Goal: Task Accomplishment & Management: Manage account settings

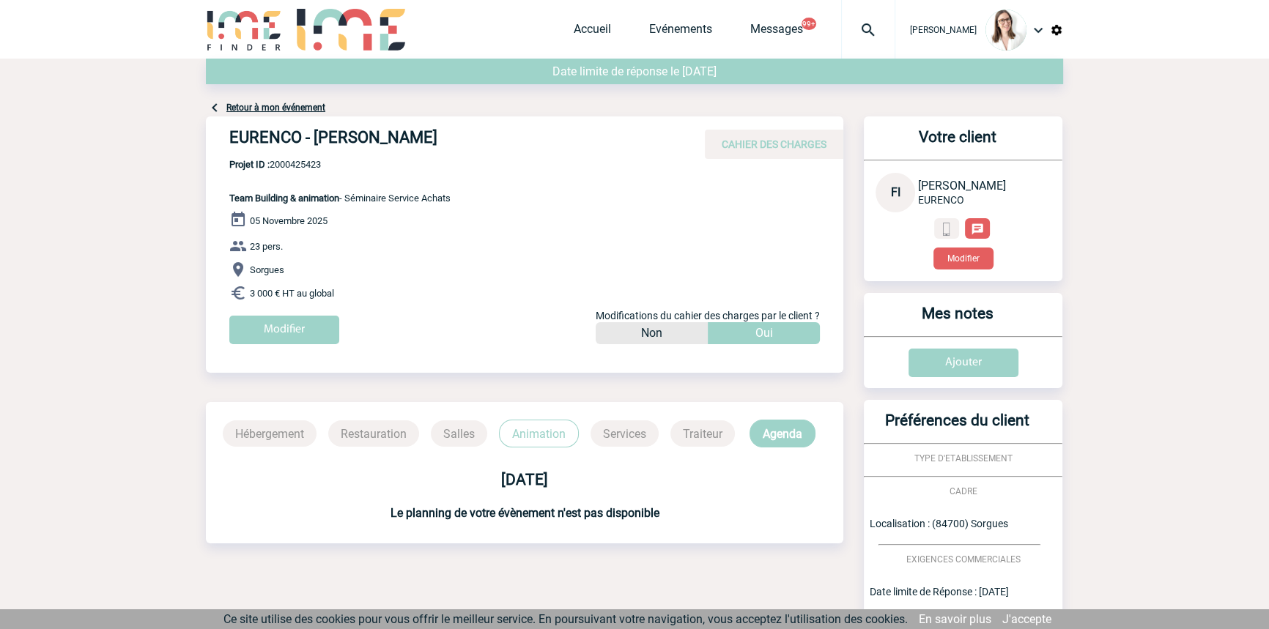
click at [866, 38] on div at bounding box center [868, 29] width 54 height 59
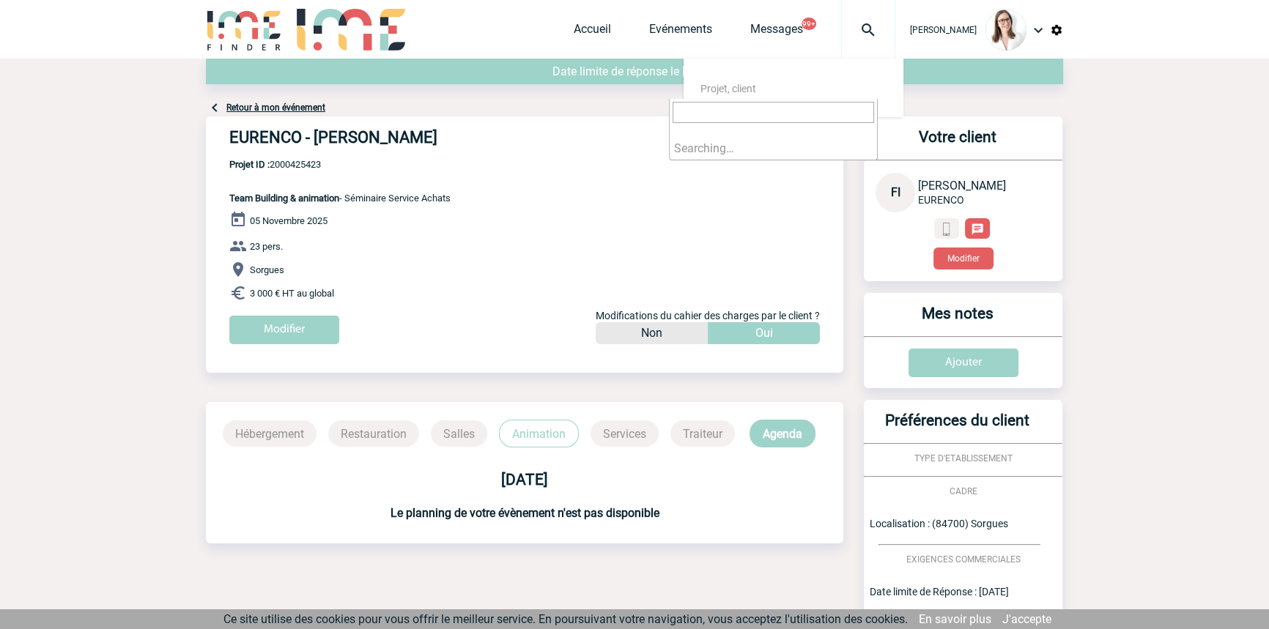
type input "2000420208"
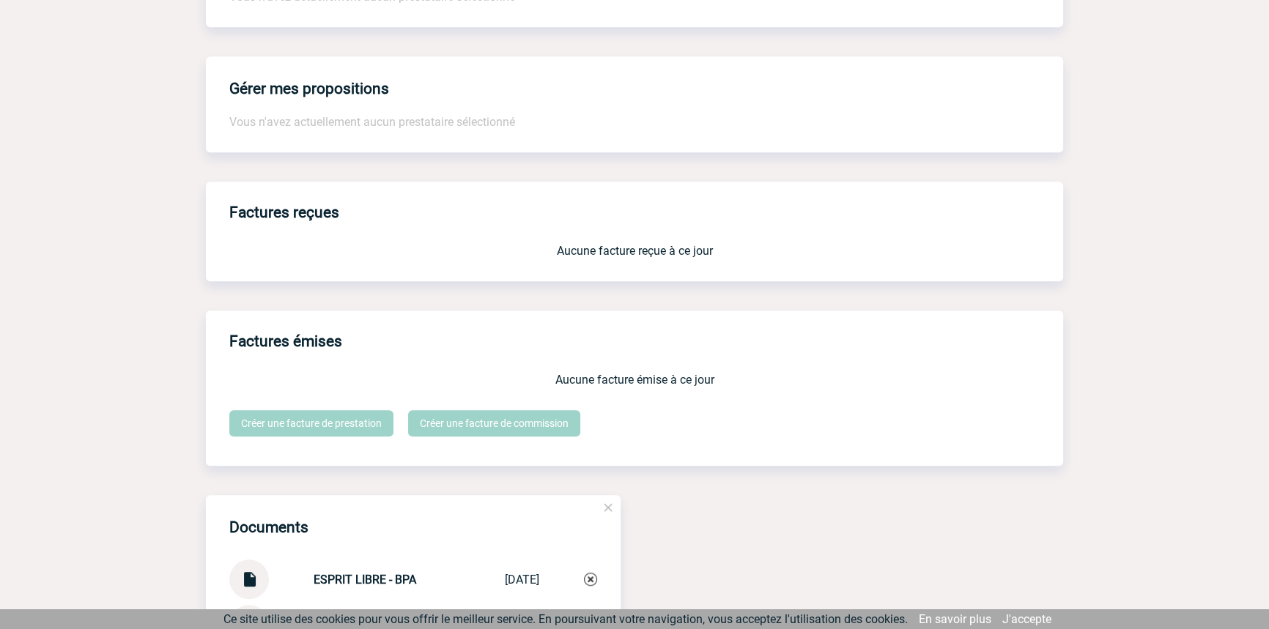
scroll to position [1553, 0]
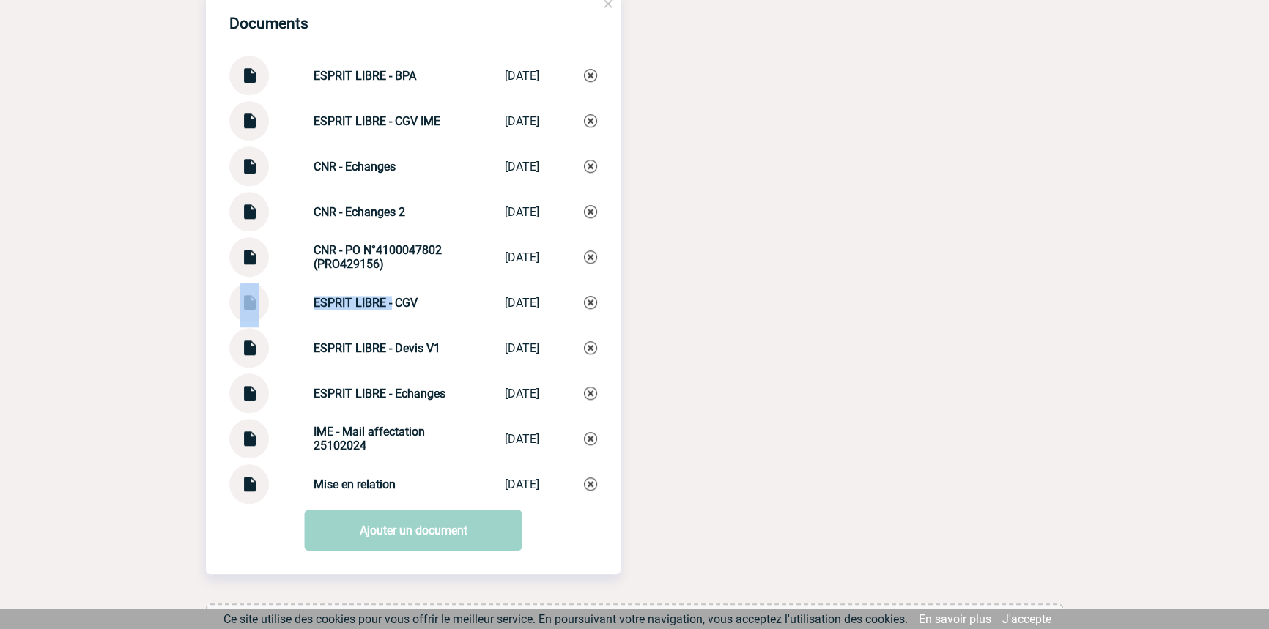
drag, startPoint x: 335, startPoint y: 313, endPoint x: 240, endPoint y: 324, distance: 95.9
click at [237, 322] on div "ESPRIT LIBRE - CGV ESPRIT LIBRE - CGV 29/10/2024" at bounding box center [413, 303] width 368 height 40
click at [352, 310] on strong "ESPRIT LIBRE - CGV" at bounding box center [365, 303] width 104 height 14
click at [373, 321] on div "ESPRIT LIBRE - CGV ESPRIT LIBRE - CGV 29/10/2024" at bounding box center [413, 303] width 368 height 40
click at [386, 304] on strong "ESPRIT LIBRE - CGV" at bounding box center [365, 303] width 104 height 14
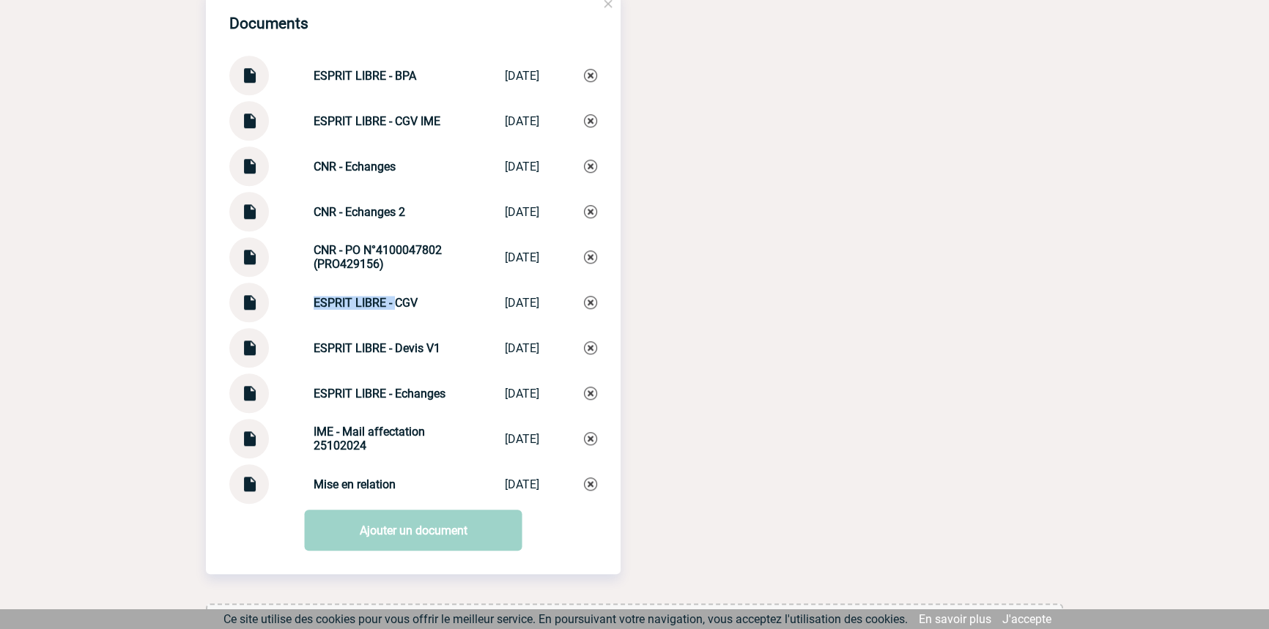
drag, startPoint x: 384, startPoint y: 314, endPoint x: 296, endPoint y: 308, distance: 88.1
click at [296, 308] on div "ESPRIT LIBRE - CGV ESPRIT LIBRE - CGV 29/10/2024" at bounding box center [413, 303] width 368 height 40
copy strong "ESPRIT LIBRE -"
click at [399, 540] on link "Ajouter un document" at bounding box center [414, 530] width 218 height 41
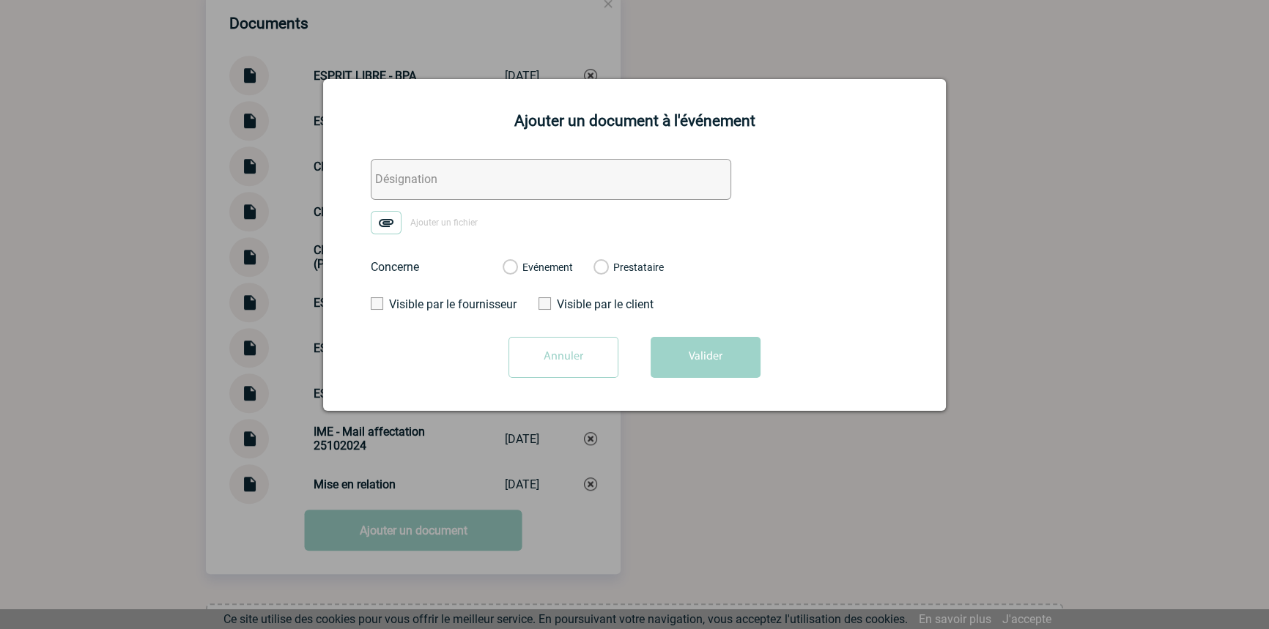
click at [476, 191] on input "text" at bounding box center [551, 179] width 360 height 41
paste input "ESPRIT LIBRE -"
type input "ESPRIT LIBRE - Facture"
click at [399, 220] on img at bounding box center [386, 222] width 31 height 23
click at [0, 0] on input "Ajouter un fichier" at bounding box center [0, 0] width 0 height 0
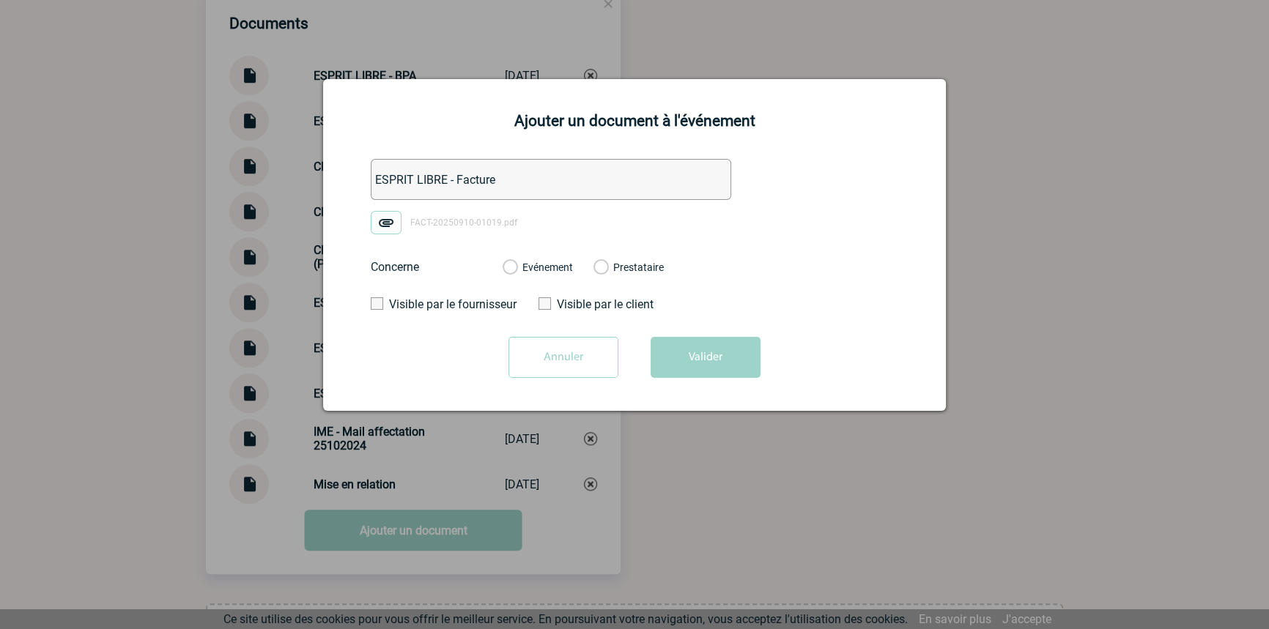
click at [516, 264] on label "Evénement" at bounding box center [509, 267] width 14 height 13
click at [0, 0] on input "Evénement" at bounding box center [0, 0] width 0 height 0
click at [678, 346] on button "Valider" at bounding box center [705, 357] width 110 height 41
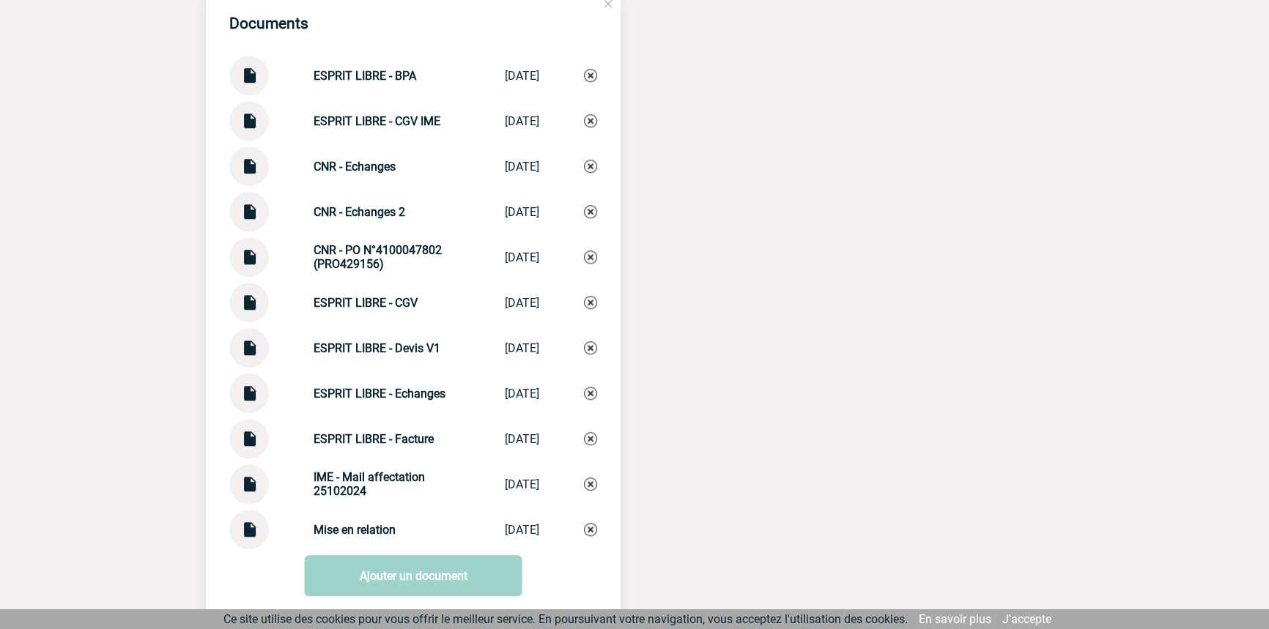
click at [362, 208] on div "CNR - Echanges 2 CNR - Echanges 2 08/09/2025" at bounding box center [413, 212] width 368 height 40
click at [362, 207] on div "CNR - Echanges 2 CNR - Echanges 2 08/09/2025" at bounding box center [413, 212] width 368 height 40
click at [410, 401] on strong "ESPRIT LIBRE - Echanges" at bounding box center [379, 394] width 132 height 14
click at [412, 401] on strong "ESPRIT LIBRE - Echanges" at bounding box center [379, 394] width 132 height 14
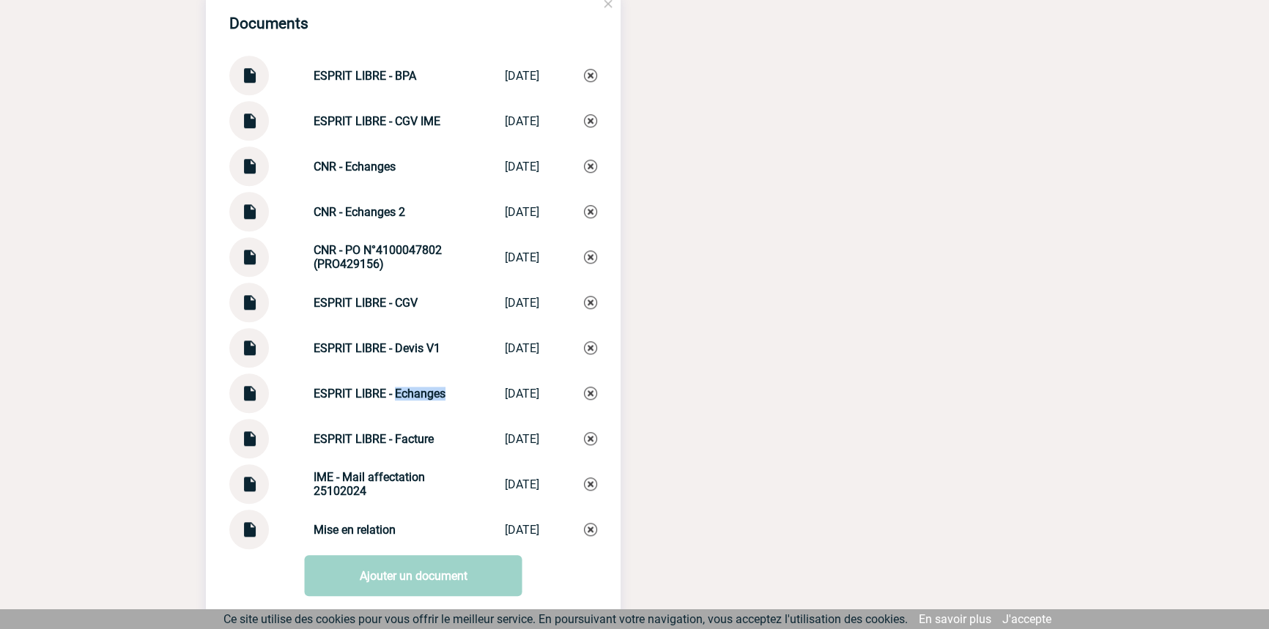
click at [412, 401] on strong "ESPRIT LIBRE - Echanges" at bounding box center [379, 394] width 132 height 14
click at [420, 401] on strong "ESPRIT LIBRE - Echanges" at bounding box center [379, 394] width 132 height 14
copy div "ESPRIT LIBRE - Echanges ESPRIT LIBRE - ..."
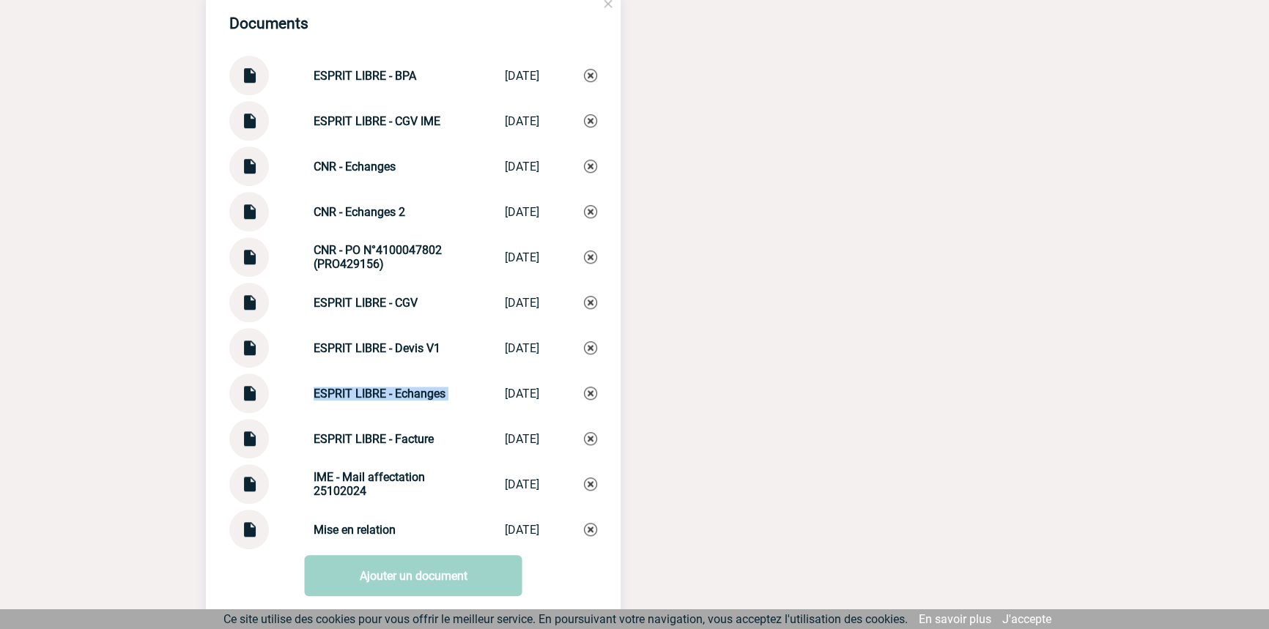
click at [590, 400] on img at bounding box center [590, 393] width 13 height 13
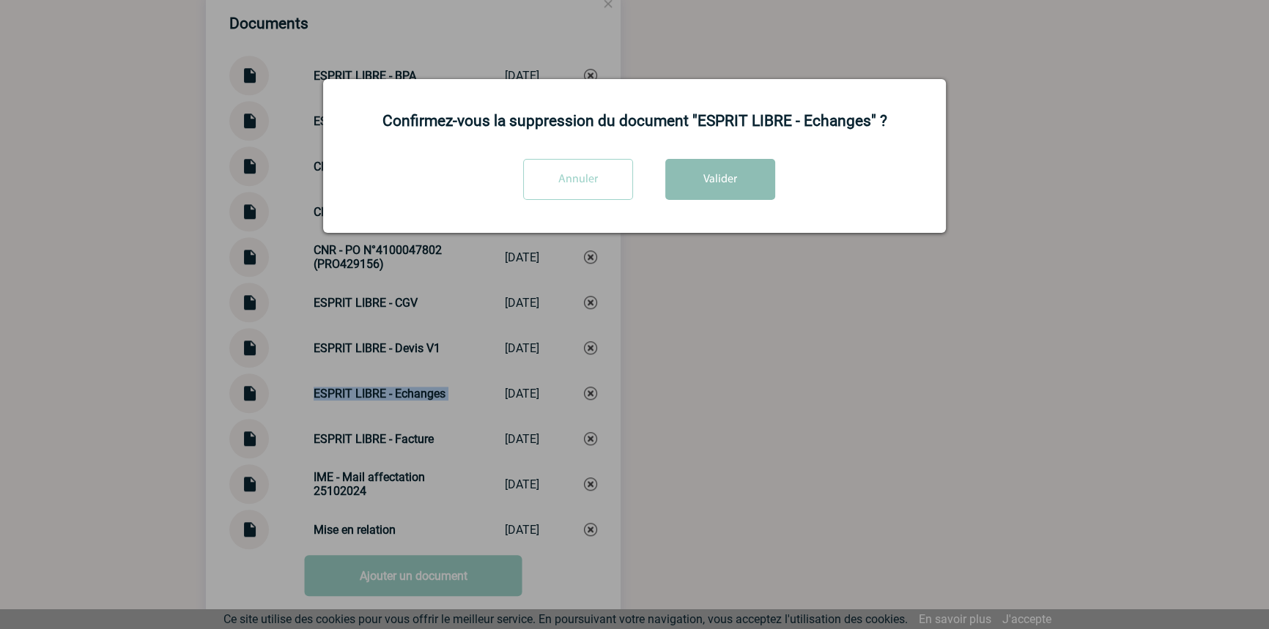
click at [702, 182] on button "Valider" at bounding box center [720, 179] width 110 height 41
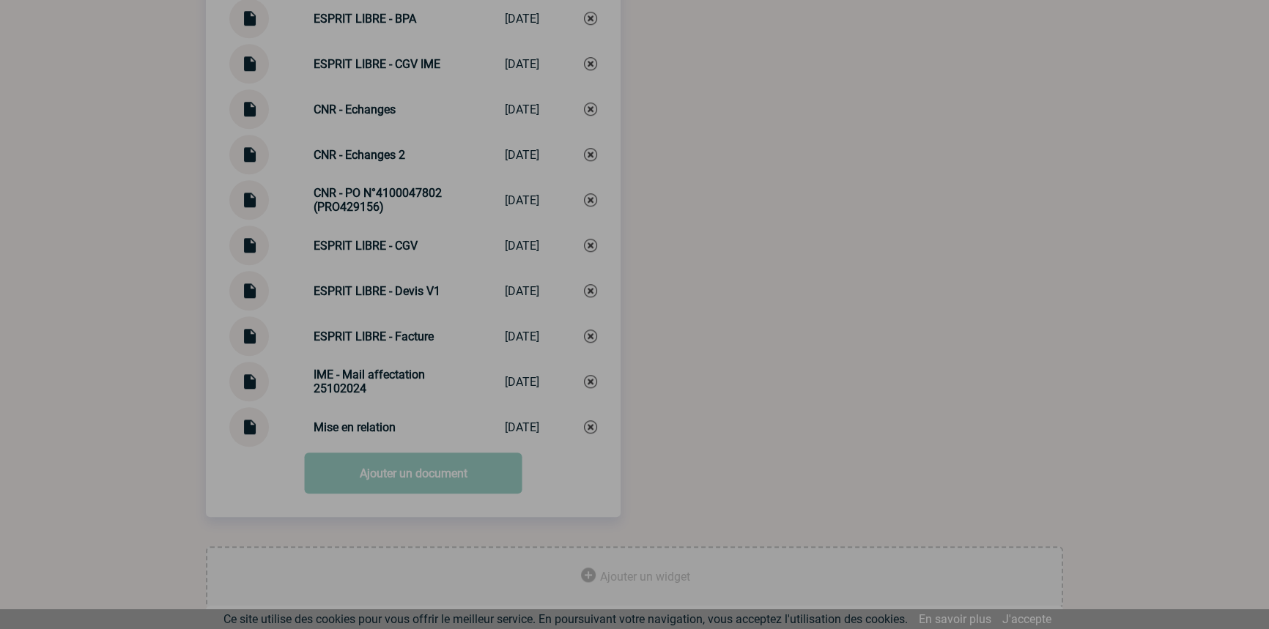
scroll to position [1639, 0]
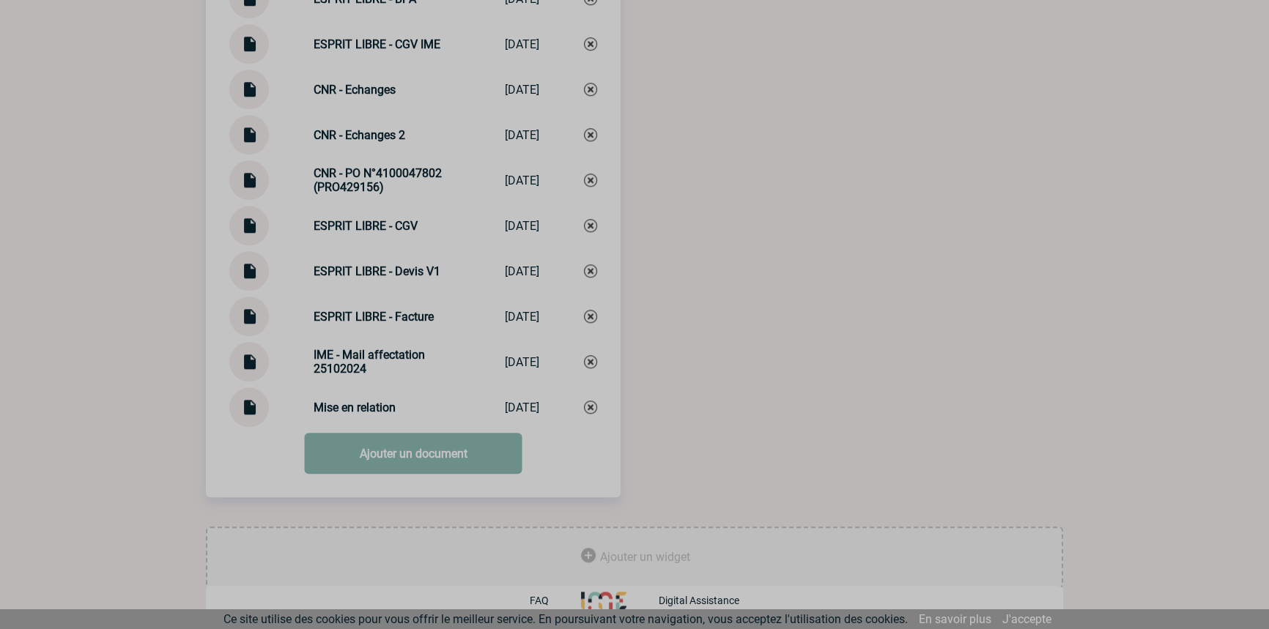
click at [450, 442] on link "Ajouter un document" at bounding box center [414, 453] width 218 height 41
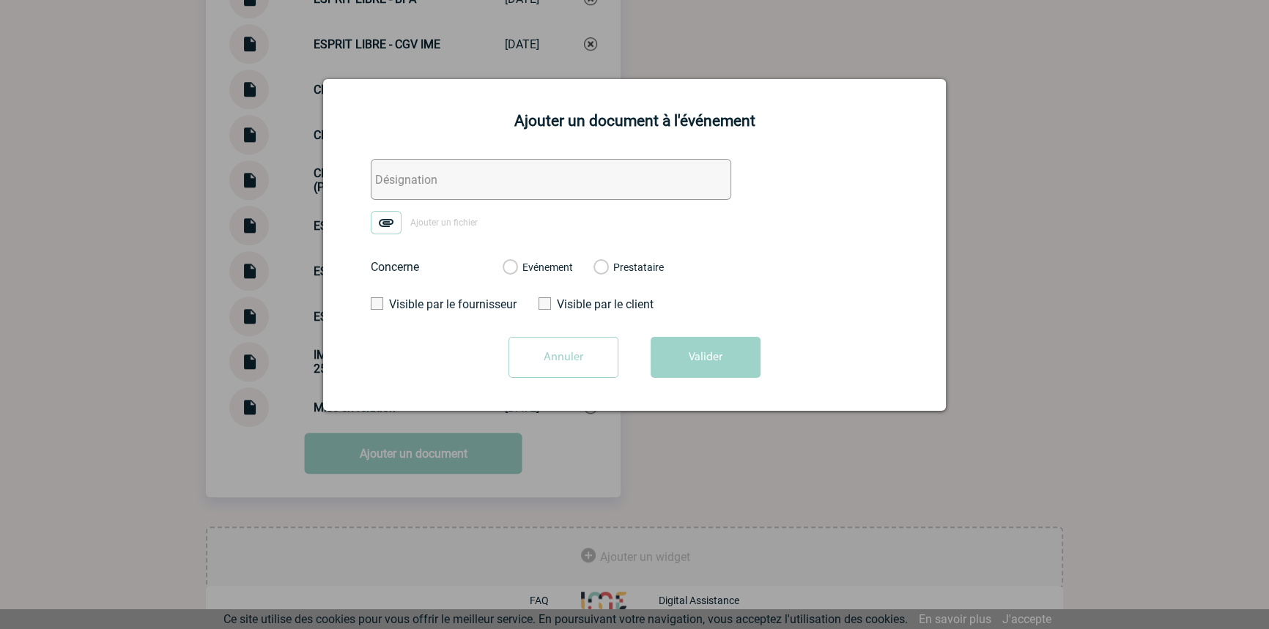
click at [417, 184] on input "text" at bounding box center [551, 179] width 360 height 41
paste input "ESPRIT LIBRE - Echanges"
type input "ESPRIT LIBRE - Echanges"
click at [401, 218] on img at bounding box center [386, 222] width 31 height 23
click at [0, 0] on input "Ajouter un fichier" at bounding box center [0, 0] width 0 height 0
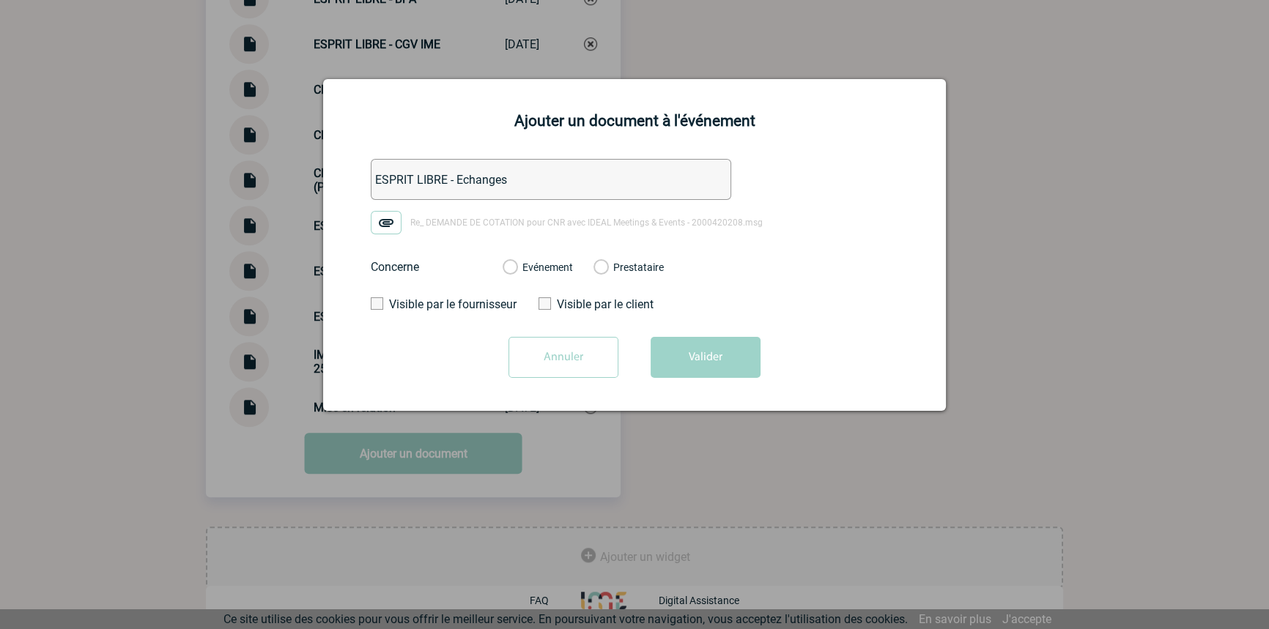
click at [516, 270] on label "Evénement" at bounding box center [509, 267] width 14 height 13
click at [0, 0] on input "Evénement" at bounding box center [0, 0] width 0 height 0
click at [682, 351] on button "Valider" at bounding box center [705, 357] width 110 height 41
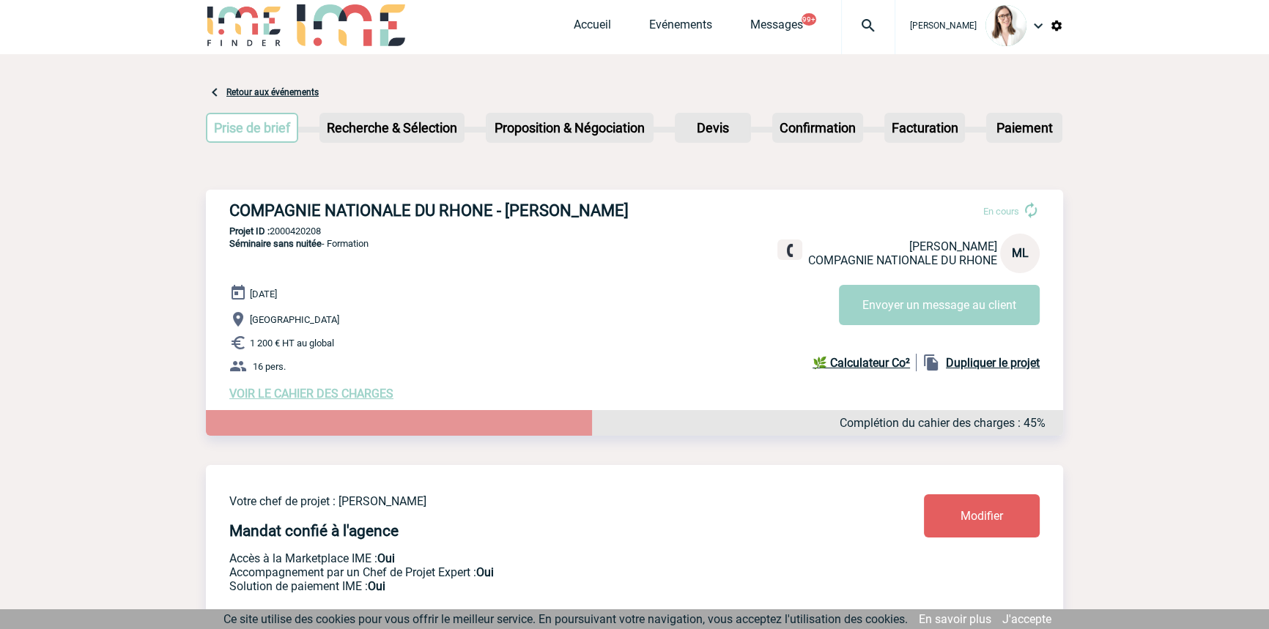
scroll to position [0, 0]
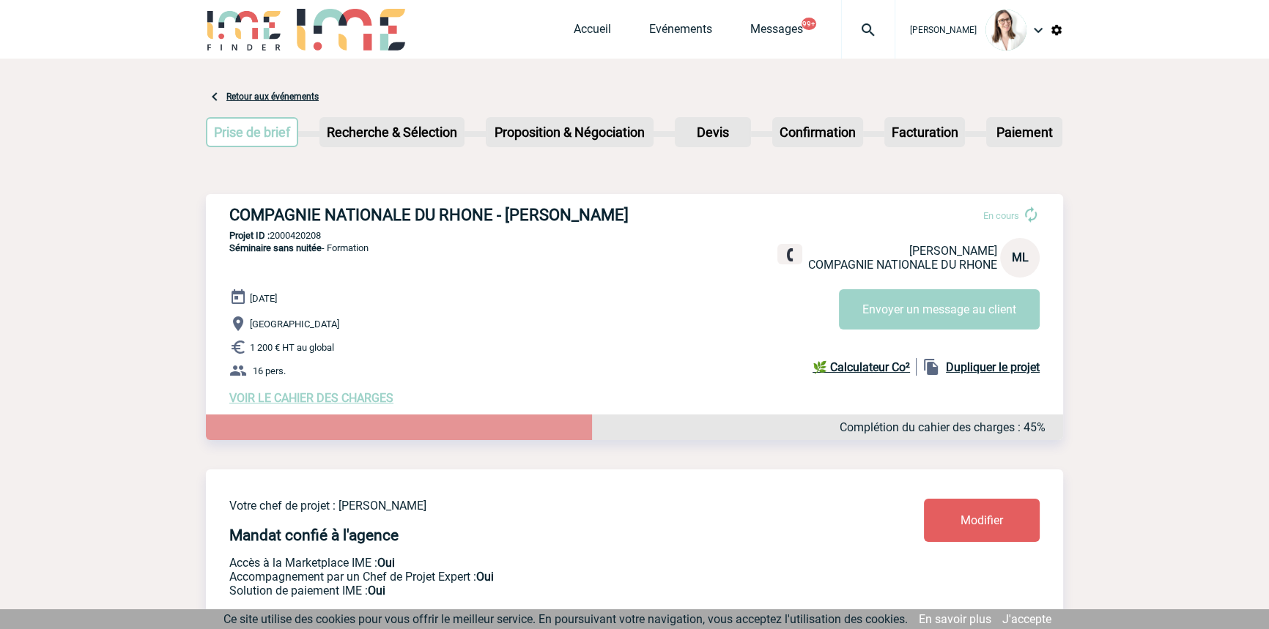
click at [864, 22] on img at bounding box center [868, 30] width 53 height 18
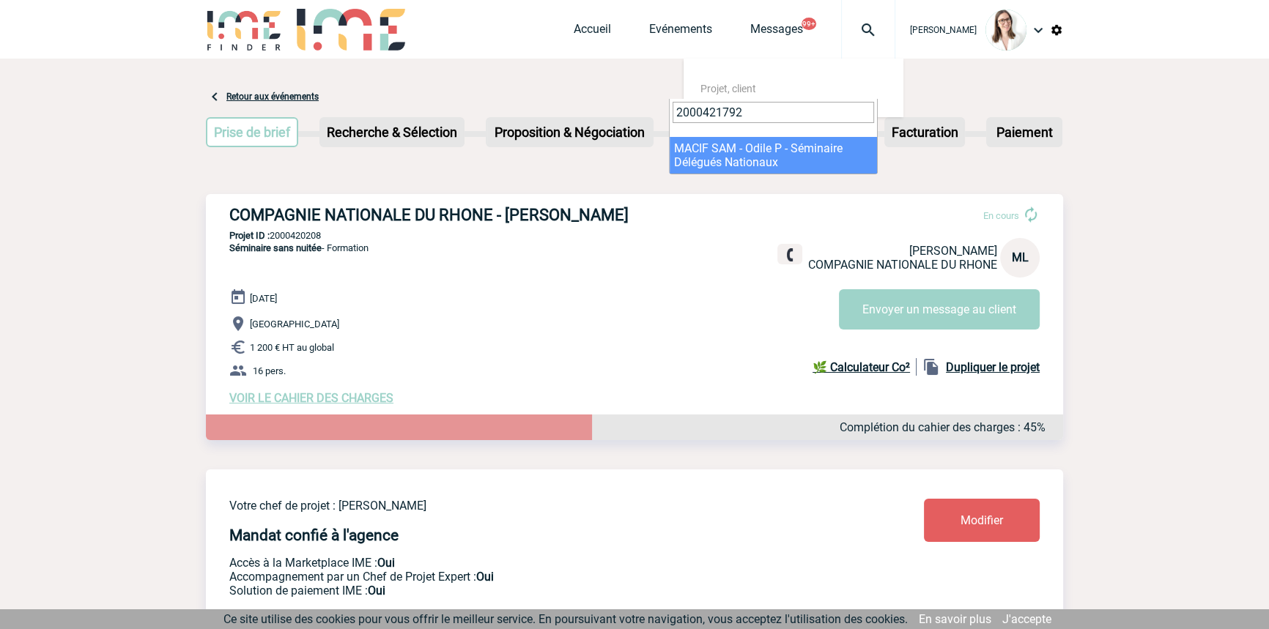
type input "2000421792"
select select "21293"
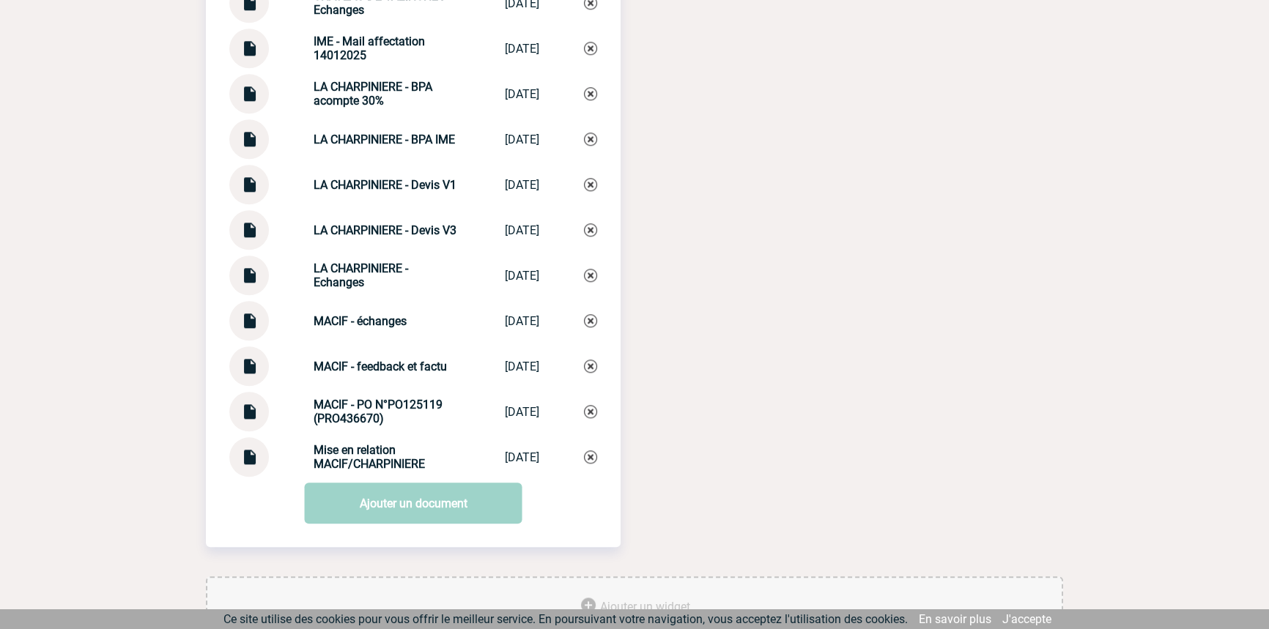
scroll to position [1866, 0]
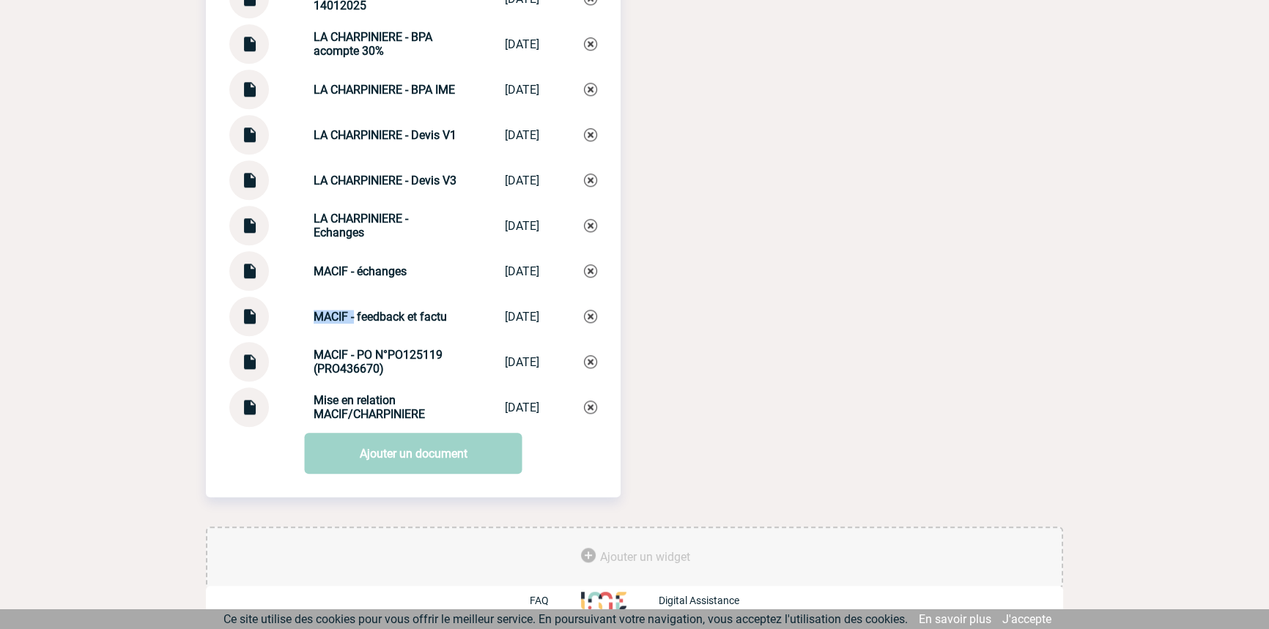
drag, startPoint x: 345, startPoint y: 316, endPoint x: 346, endPoint y: 300, distance: 16.1
click at [289, 316] on div "MACIF - feedback et factu MACIF - feedbac... 08/09/2025" at bounding box center [413, 317] width 368 height 40
drag, startPoint x: 404, startPoint y: 214, endPoint x: 327, endPoint y: 248, distance: 84.0
click at [301, 215] on div "LA CHARPINIERE - Echanges LA CHARPINIERE ... 11/02/2025" at bounding box center [413, 226] width 368 height 40
copy strong "LA CHARPINIERE -"
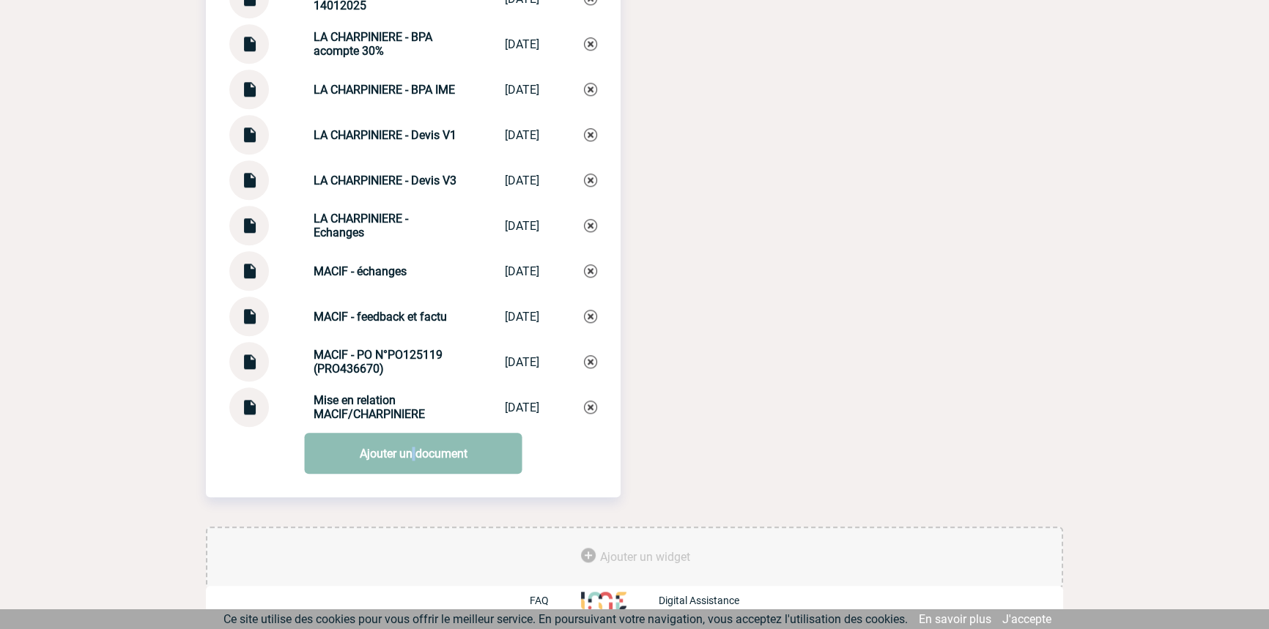
click at [413, 450] on link "Ajouter un document" at bounding box center [414, 453] width 218 height 41
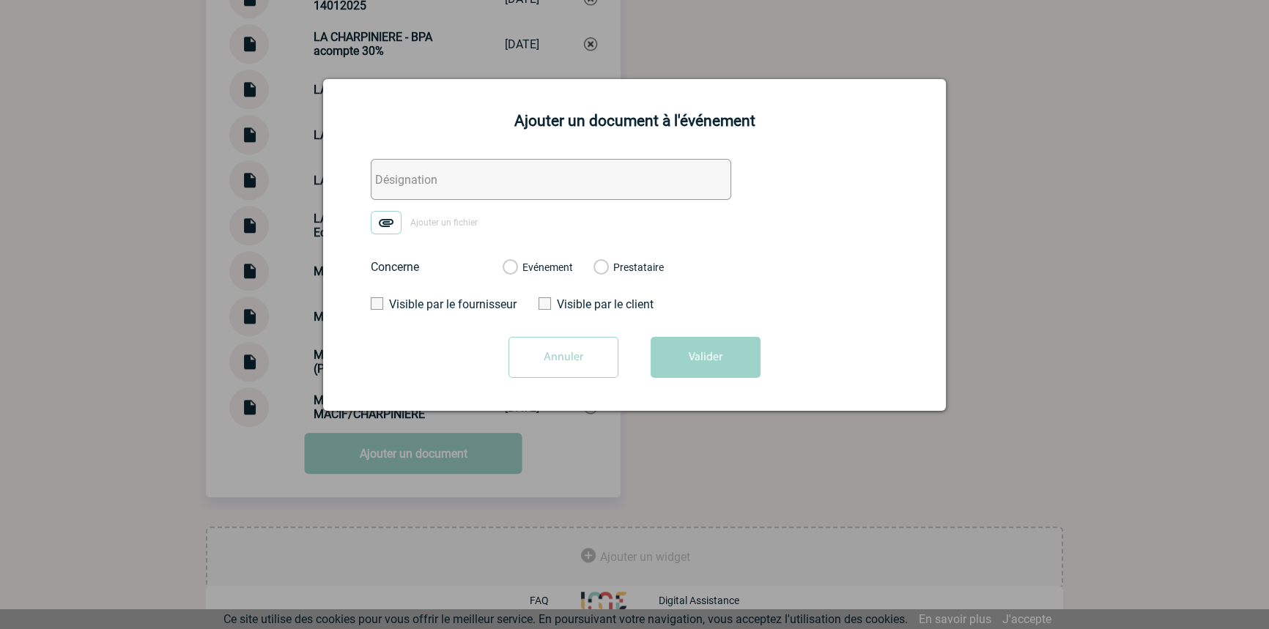
click at [513, 167] on input "text" at bounding box center [551, 179] width 360 height 41
paste input "LA CHARPINIERE -"
type input "LA CHARPINIERE - Facture"
click at [371, 229] on img at bounding box center [386, 222] width 31 height 23
click at [0, 0] on input "Ajouter un fichier" at bounding box center [0, 0] width 0 height 0
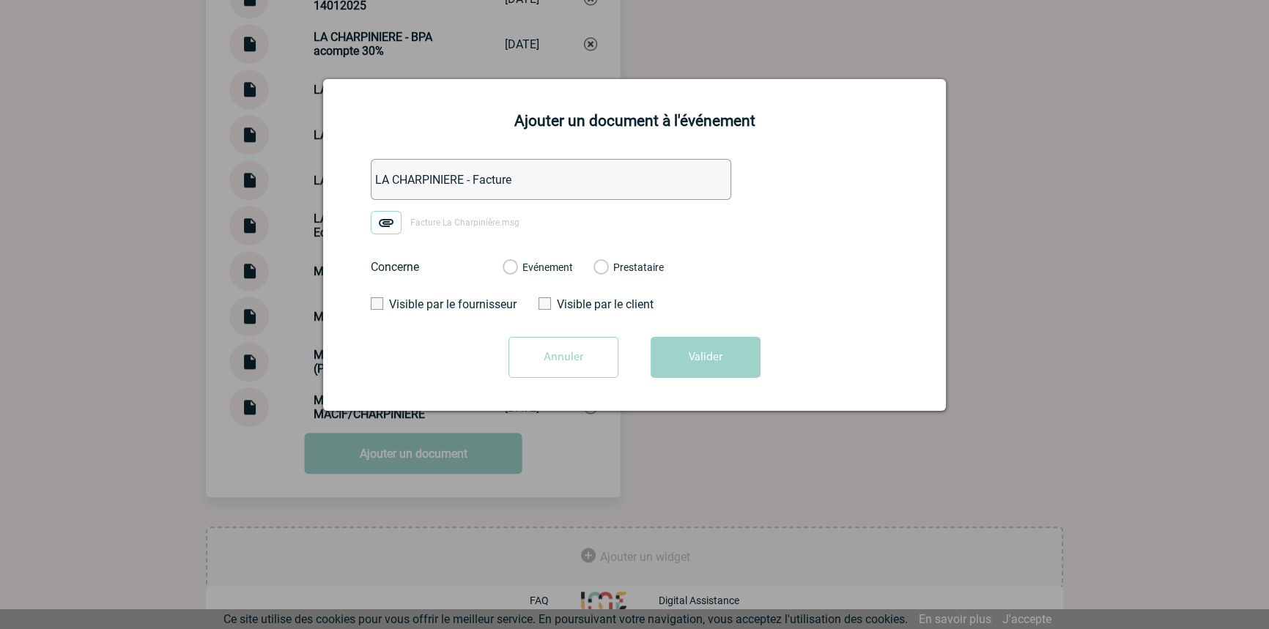
click at [516, 272] on label "Evénement" at bounding box center [509, 267] width 14 height 13
click at [0, 0] on input "Evénement" at bounding box center [0, 0] width 0 height 0
drag, startPoint x: 685, startPoint y: 353, endPoint x: 686, endPoint y: 382, distance: 28.6
click at [683, 352] on button "Valider" at bounding box center [705, 357] width 110 height 41
